Goal: Find specific page/section: Find specific page/section

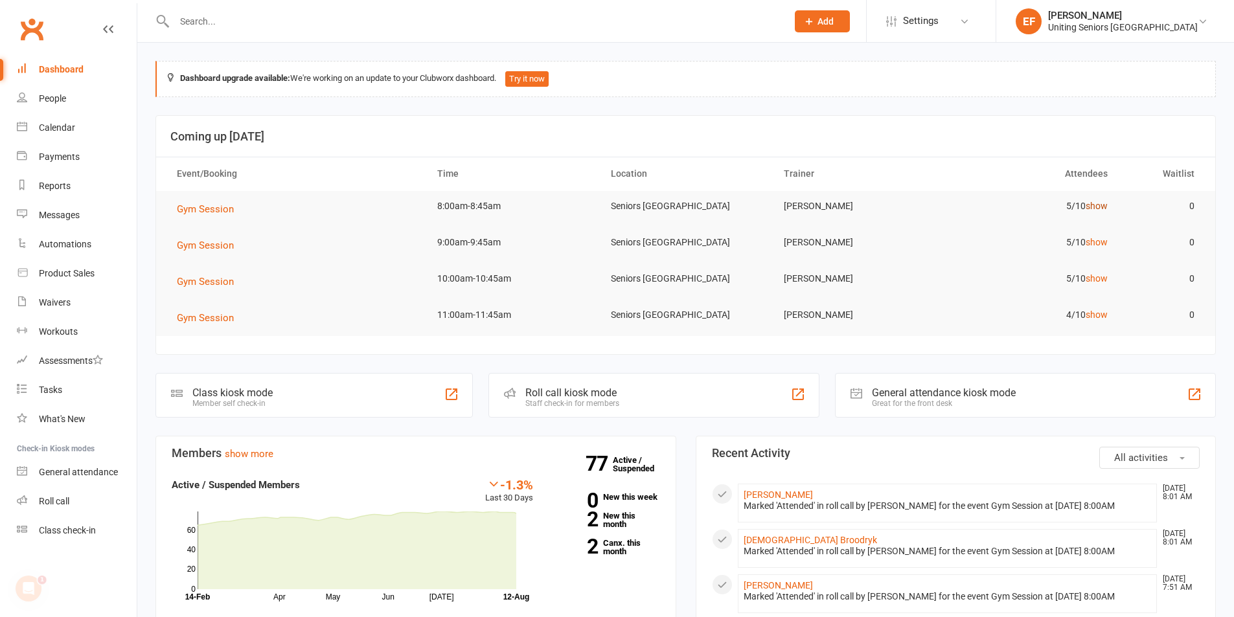
click at [1099, 207] on link "show" at bounding box center [1097, 206] width 22 height 10
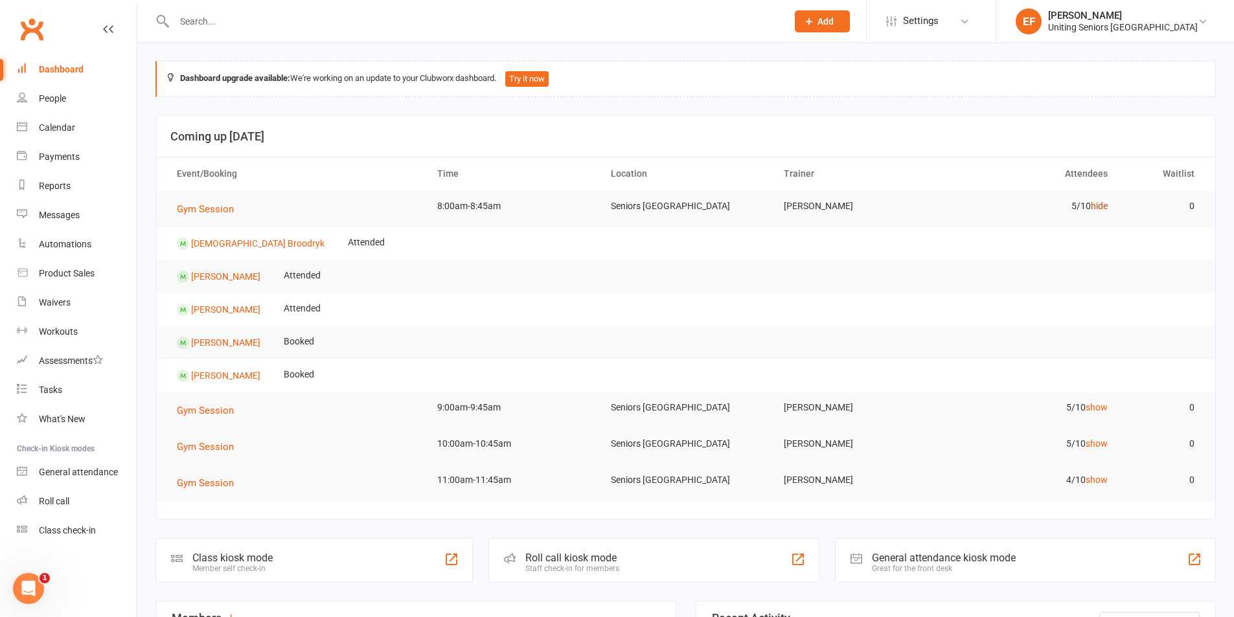
click at [1099, 207] on link "hide" at bounding box center [1099, 206] width 17 height 10
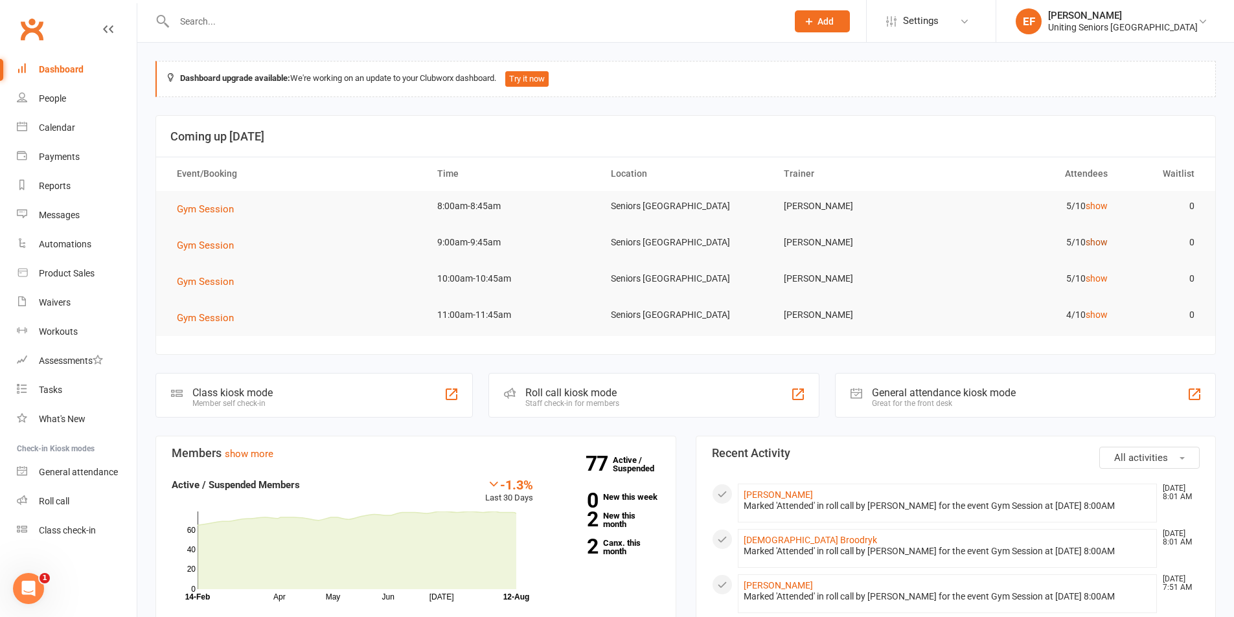
click at [1090, 246] on link "show" at bounding box center [1097, 242] width 22 height 10
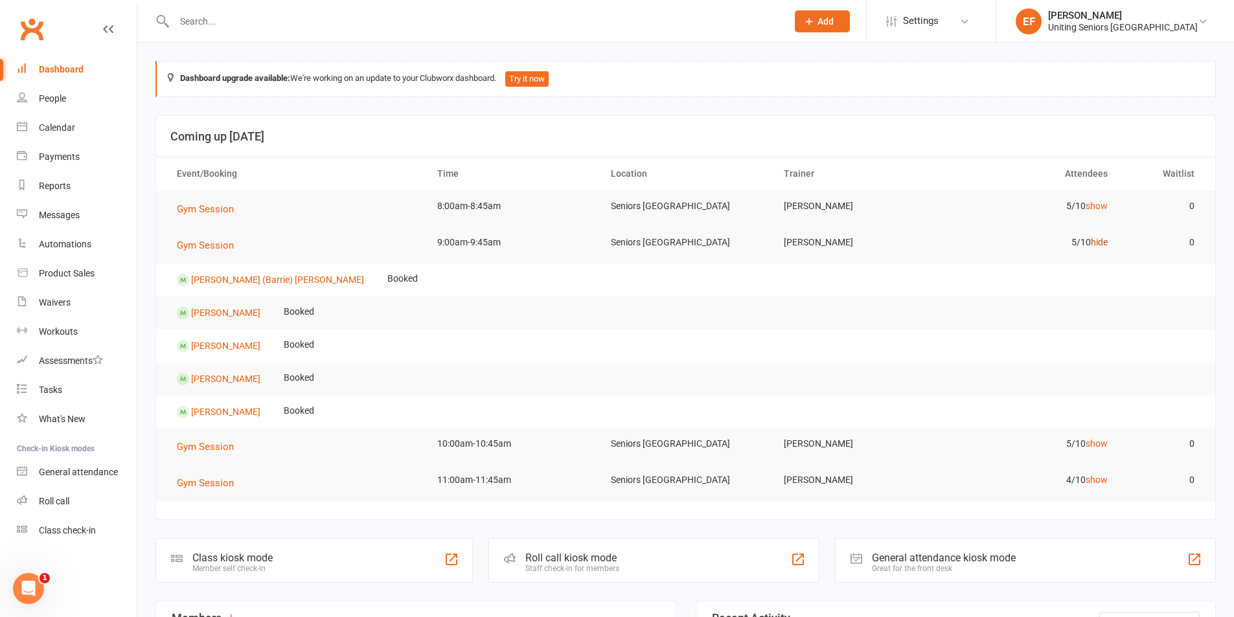
click at [1104, 246] on link "hide" at bounding box center [1099, 242] width 17 height 10
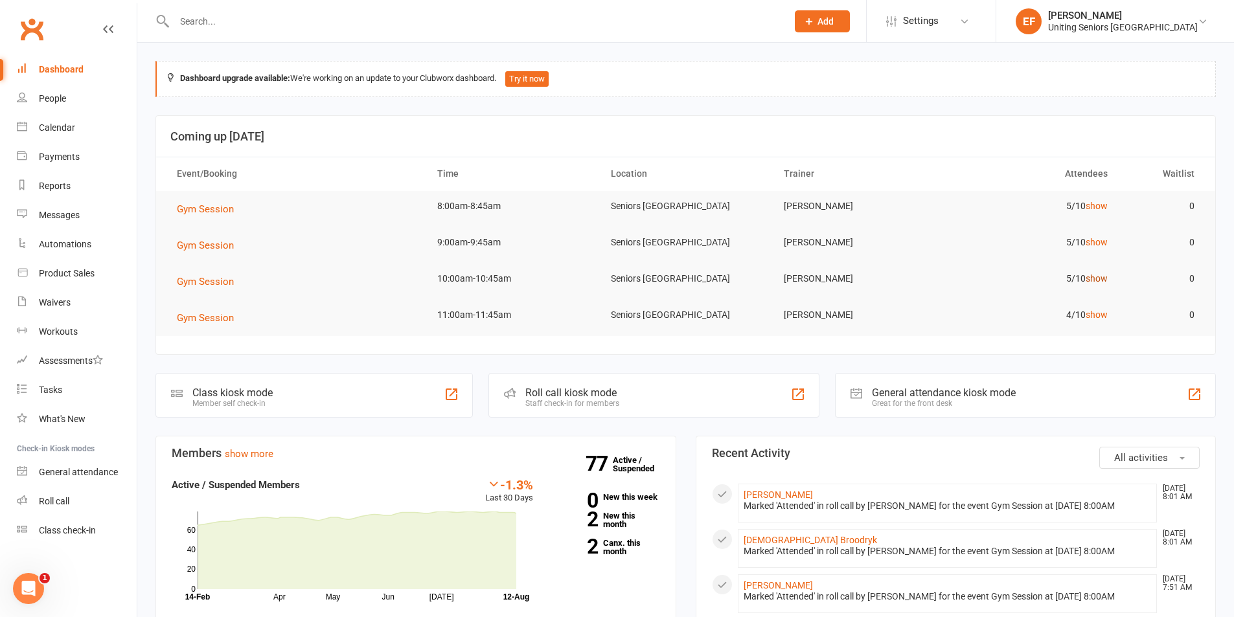
click at [1093, 279] on link "show" at bounding box center [1097, 278] width 22 height 10
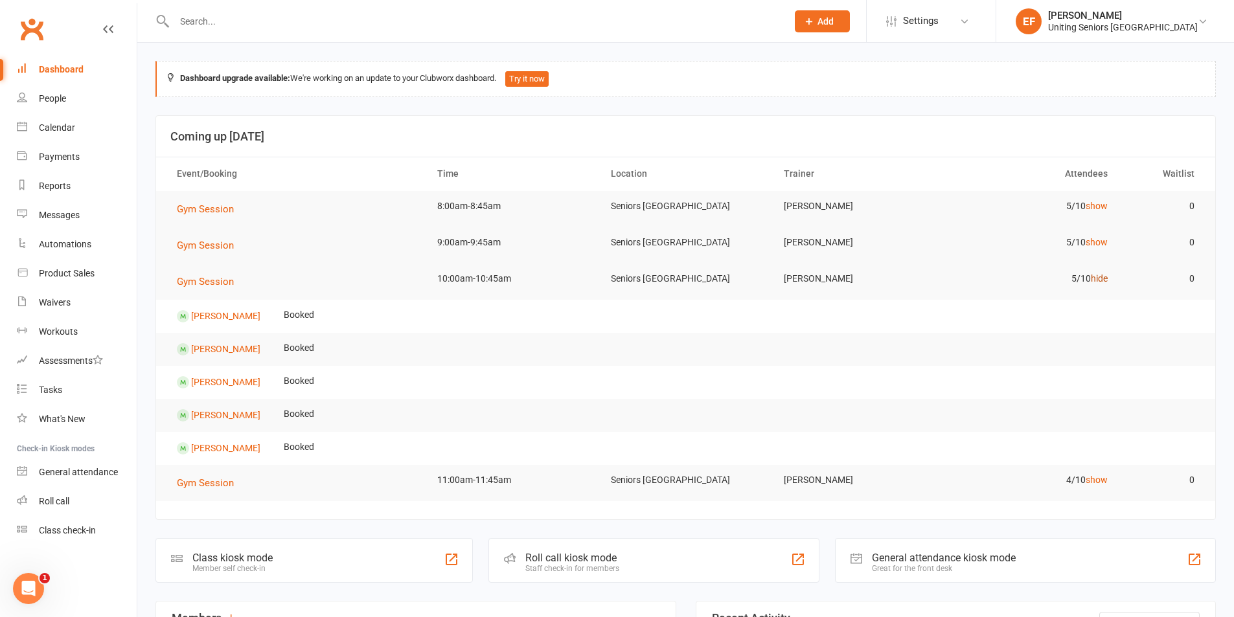
click at [1093, 279] on link "hide" at bounding box center [1099, 278] width 17 height 10
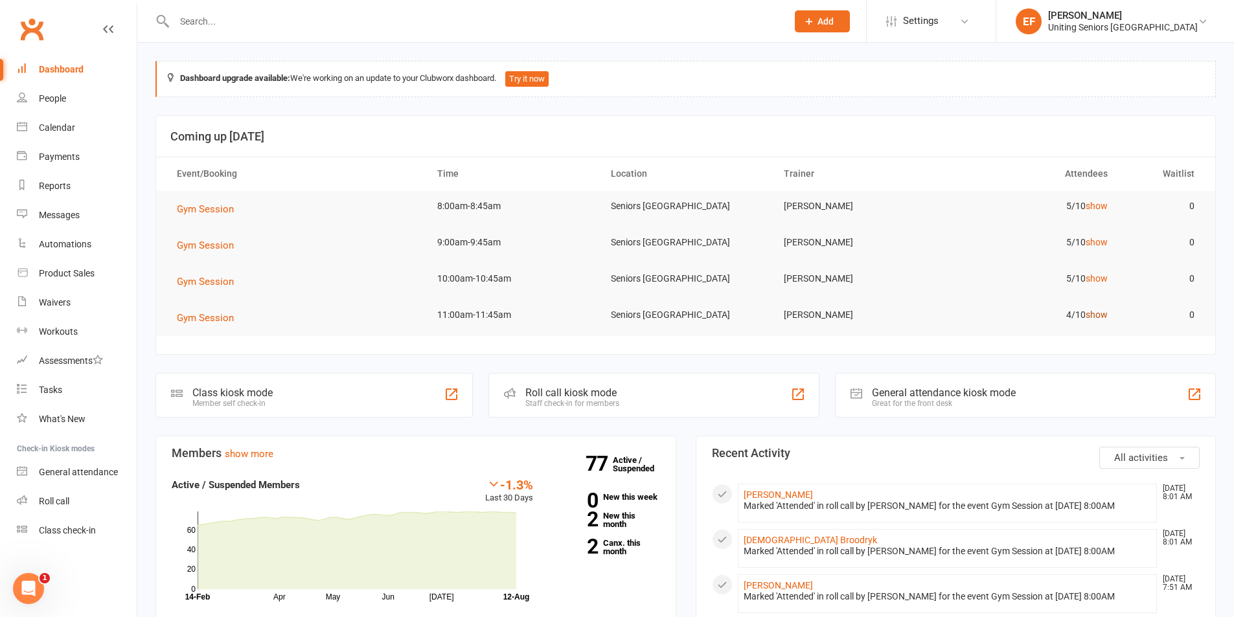
click at [1096, 317] on link "show" at bounding box center [1097, 315] width 22 height 10
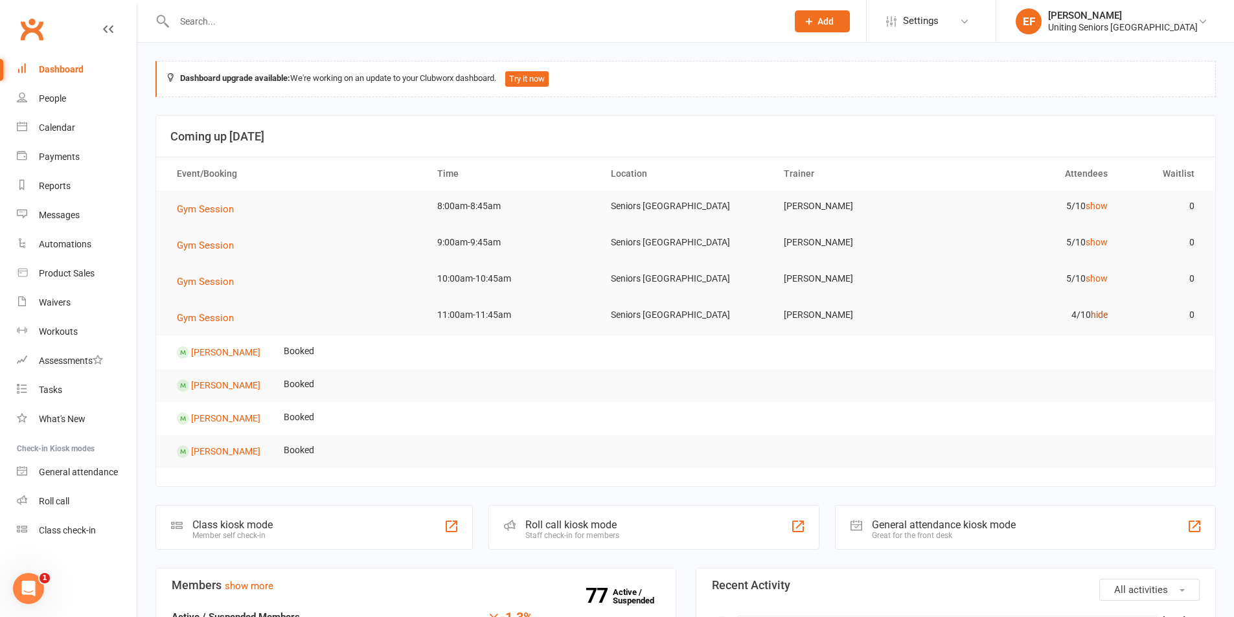
click at [1097, 317] on link "hide" at bounding box center [1099, 315] width 17 height 10
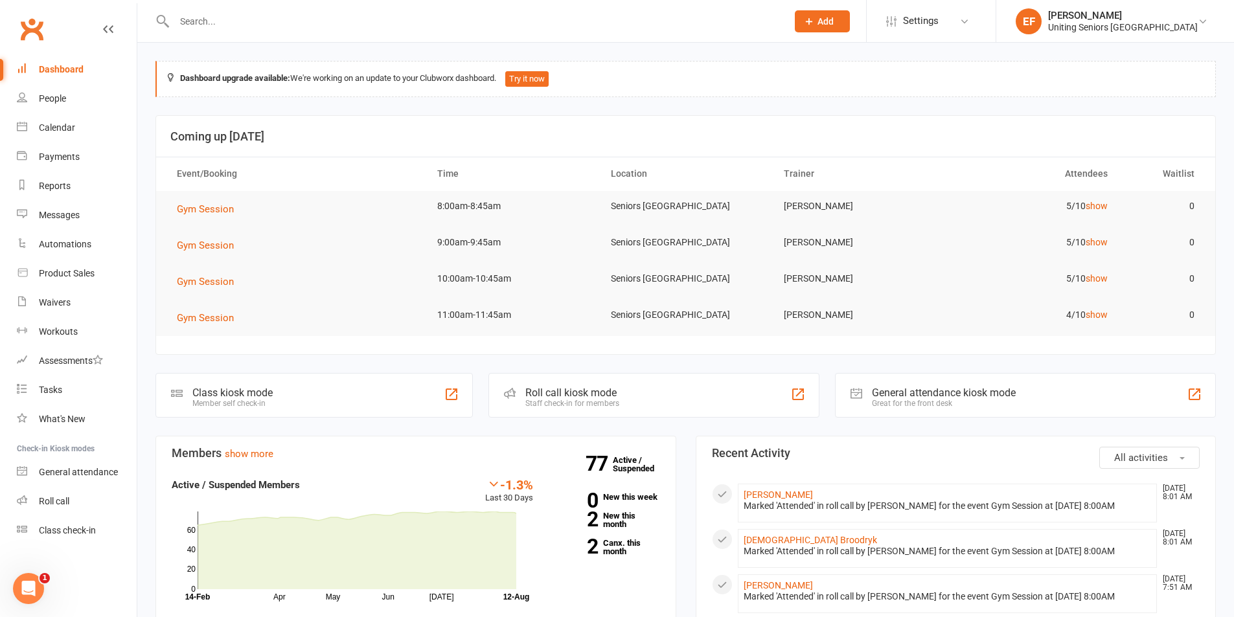
click at [343, 24] on input "text" at bounding box center [474, 21] width 608 height 18
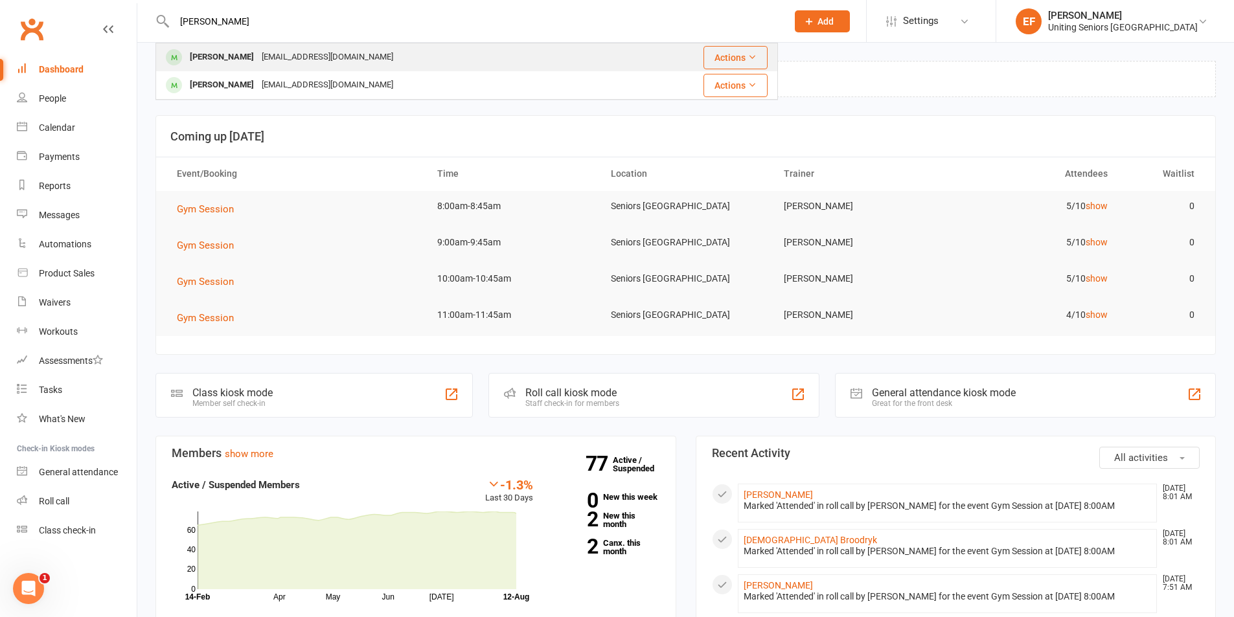
type input "[PERSON_NAME]"
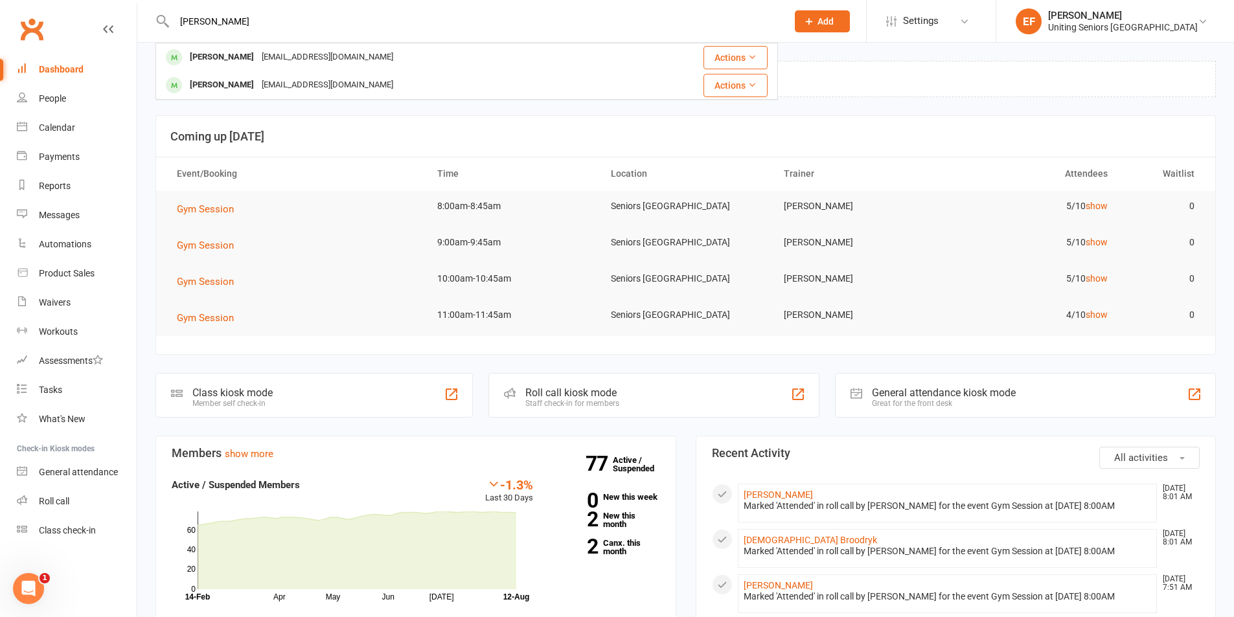
click at [419, 51] on div "[PERSON_NAME] [EMAIL_ADDRESS][DOMAIN_NAME]" at bounding box center [395, 57] width 476 height 27
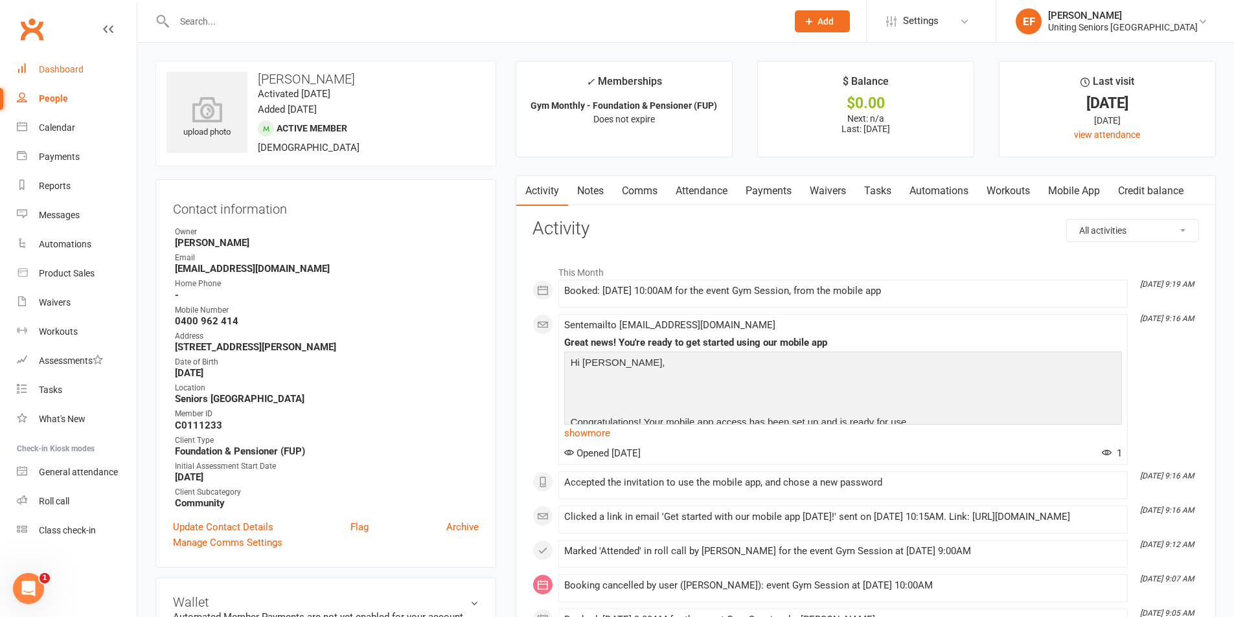
click at [34, 72] on link "Dashboard" at bounding box center [77, 69] width 120 height 29
